Goal: Information Seeking & Learning: Learn about a topic

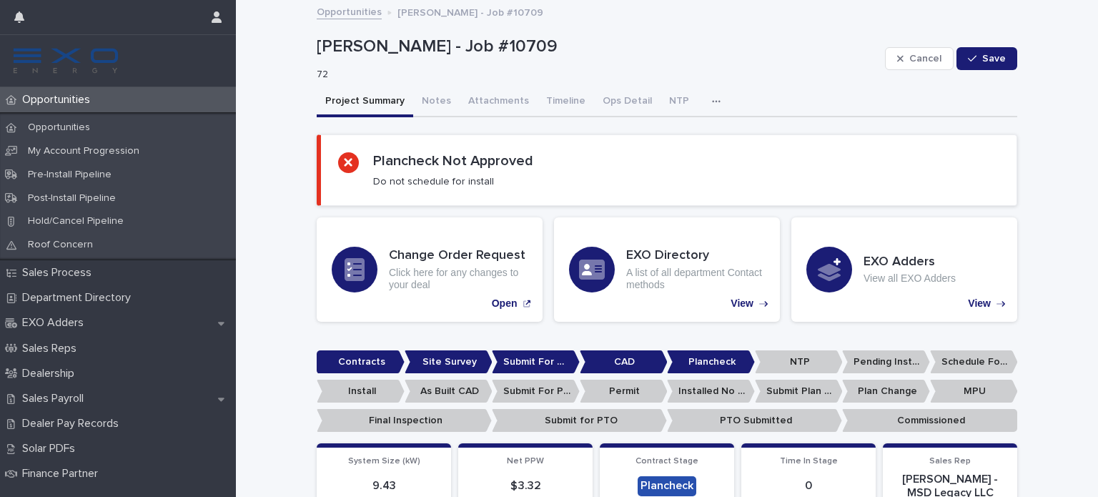
click at [712, 102] on icon "button" at bounding box center [716, 102] width 9 height 10
click at [644, 140] on span "Activity (16)" at bounding box center [649, 139] width 47 height 10
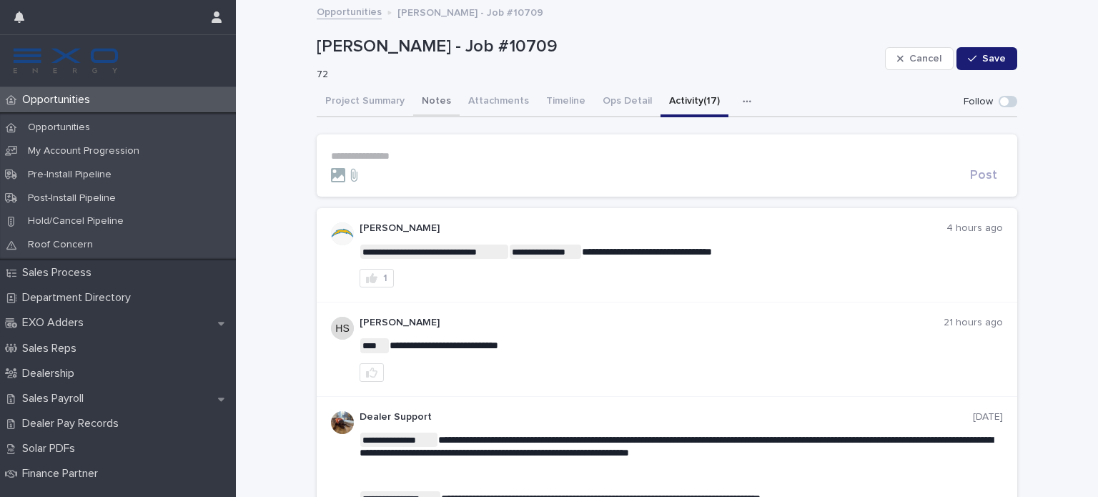
click at [428, 102] on button "Notes" at bounding box center [436, 102] width 46 height 30
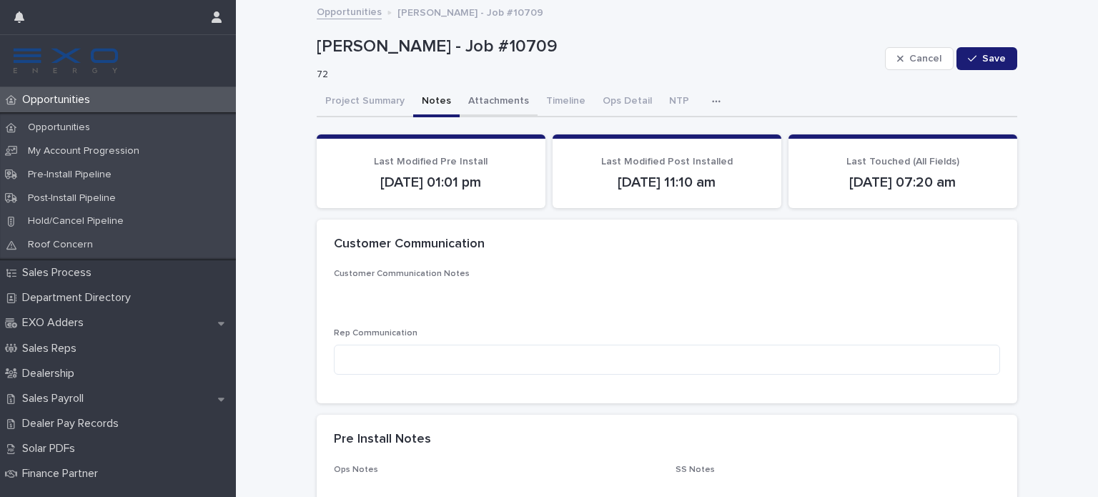
click at [489, 96] on button "Attachments" at bounding box center [499, 102] width 78 height 30
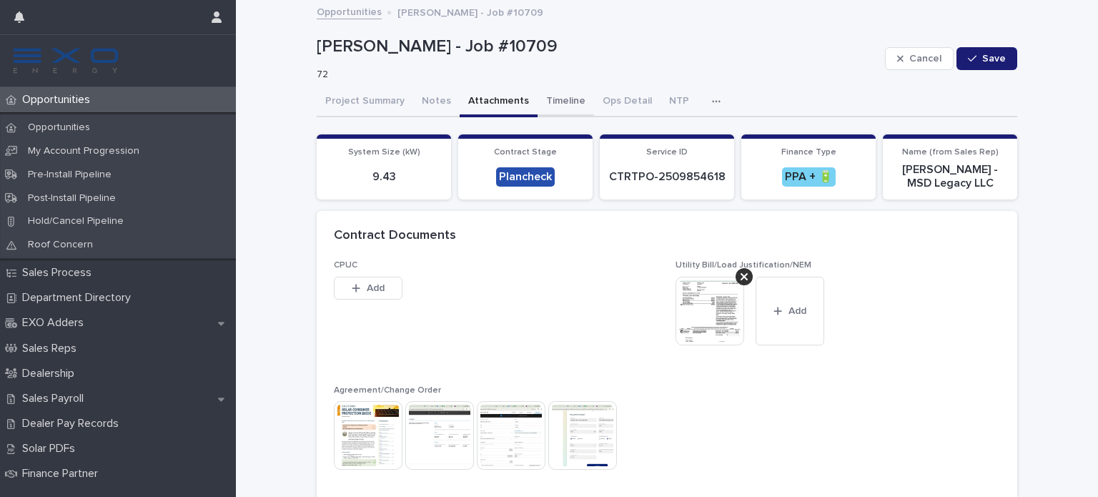
click at [552, 91] on button "Timeline" at bounding box center [566, 102] width 56 height 30
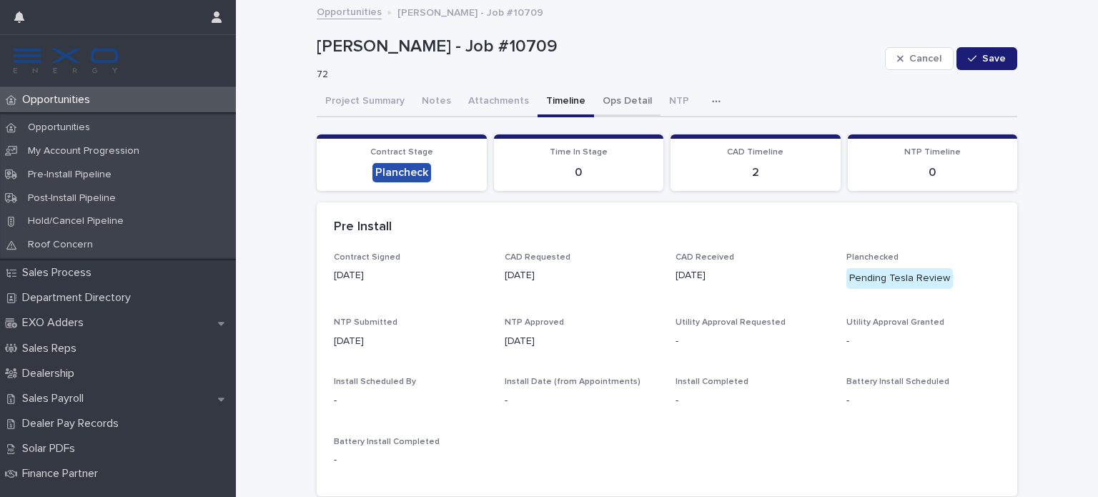
click at [624, 94] on button "Ops Detail" at bounding box center [627, 102] width 67 height 30
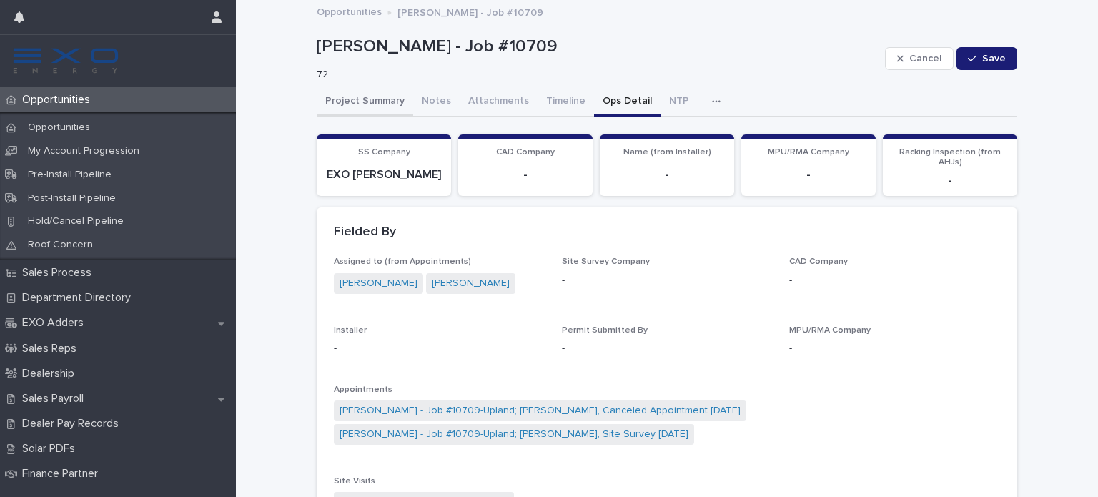
click at [358, 97] on button "Project Summary" at bounding box center [365, 102] width 97 height 30
